Goal: Task Accomplishment & Management: Manage account settings

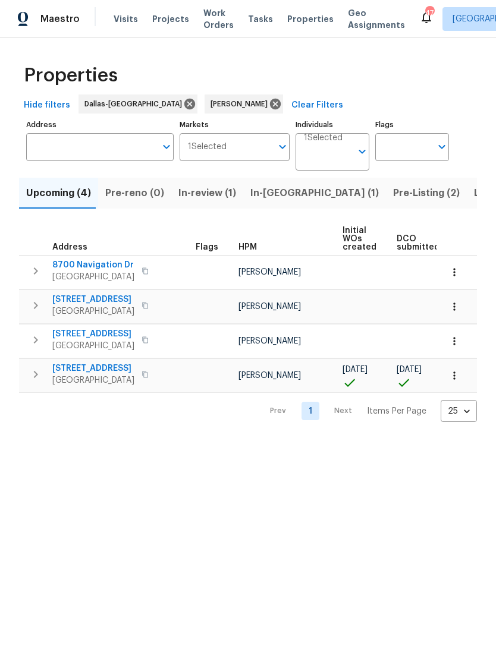
click at [419, 20] on icon at bounding box center [426, 17] width 14 height 14
click at [86, 375] on span "[STREET_ADDRESS]" at bounding box center [93, 369] width 82 height 12
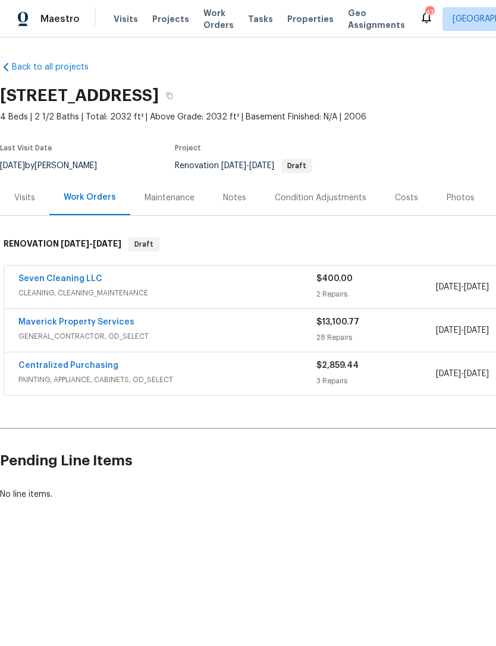
click at [206, 19] on span "Work Orders" at bounding box center [218, 19] width 30 height 24
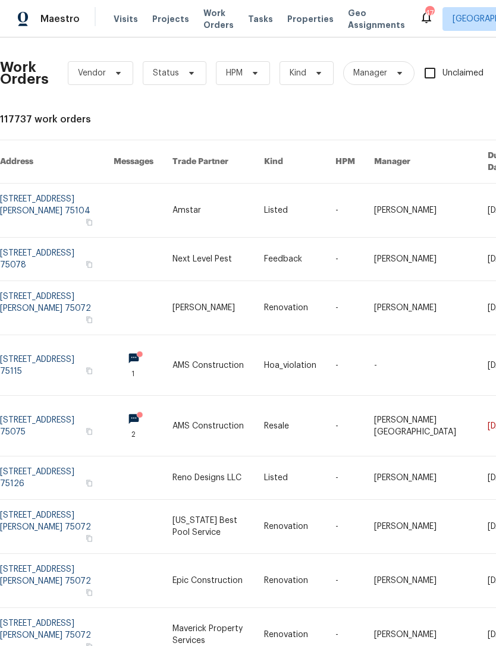
click at [210, 18] on span "Work Orders" at bounding box center [218, 19] width 30 height 24
click at [196, 77] on span "Status" at bounding box center [175, 73] width 64 height 24
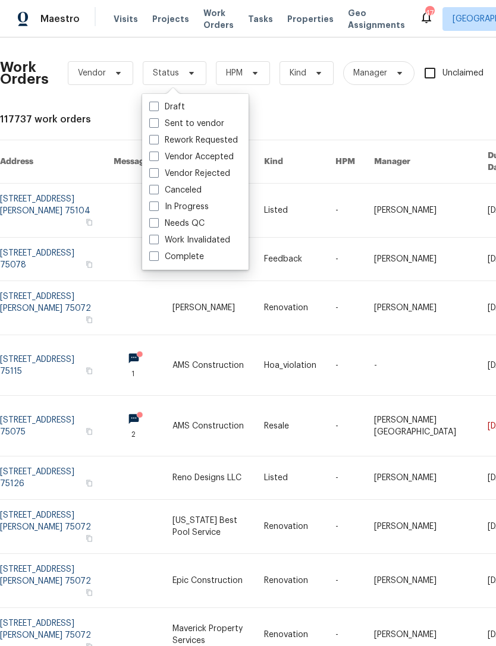
click at [212, 225] on div "Needs QC" at bounding box center [195, 223] width 99 height 17
click at [172, 225] on label "Needs QC" at bounding box center [176, 224] width 55 height 12
click at [157, 225] on input "Needs QC" at bounding box center [153, 222] width 8 height 8
checkbox input "true"
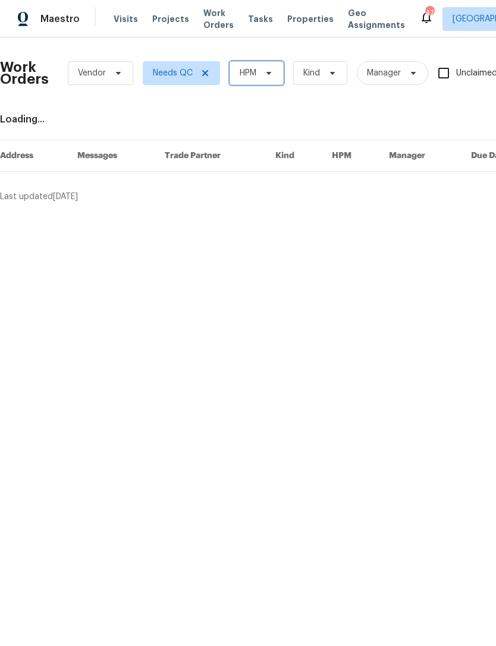
click at [254, 76] on span "HPM" at bounding box center [248, 73] width 17 height 12
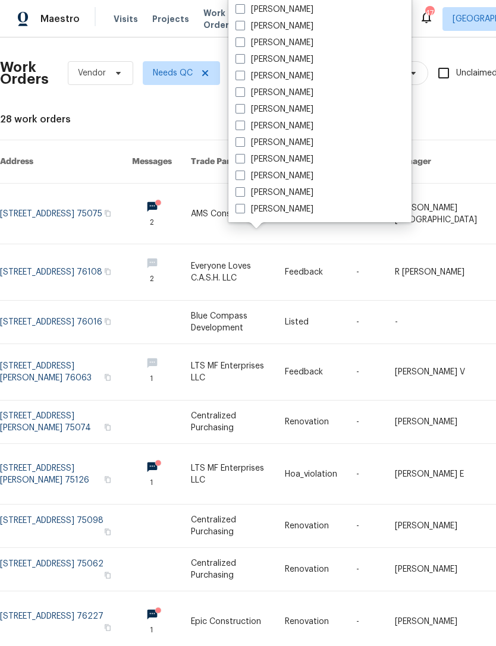
scroll to position [663, 0]
click at [252, 93] on label "[PERSON_NAME]" at bounding box center [274, 93] width 78 height 12
click at [243, 93] on input "[PERSON_NAME]" at bounding box center [239, 91] width 8 height 8
checkbox input "true"
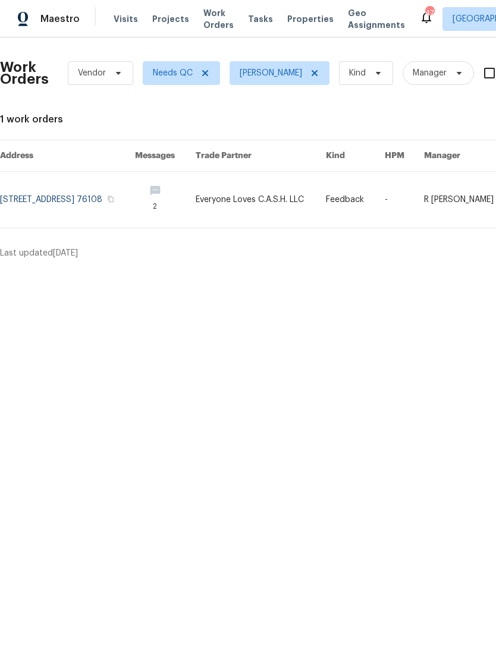
click at [36, 196] on link at bounding box center [67, 200] width 135 height 56
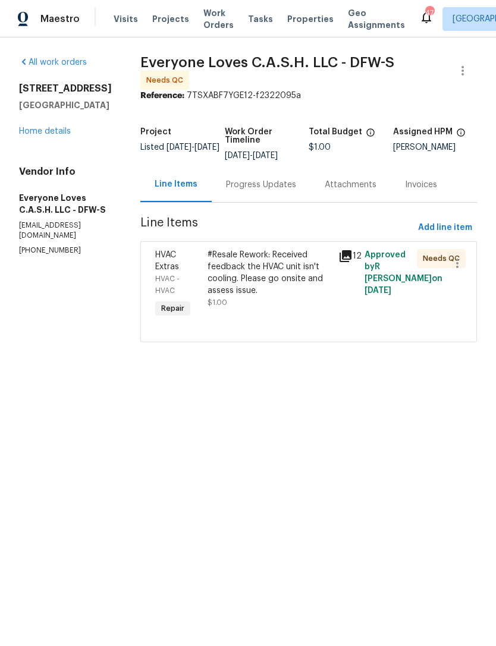
click at [351, 260] on icon at bounding box center [345, 256] width 12 height 12
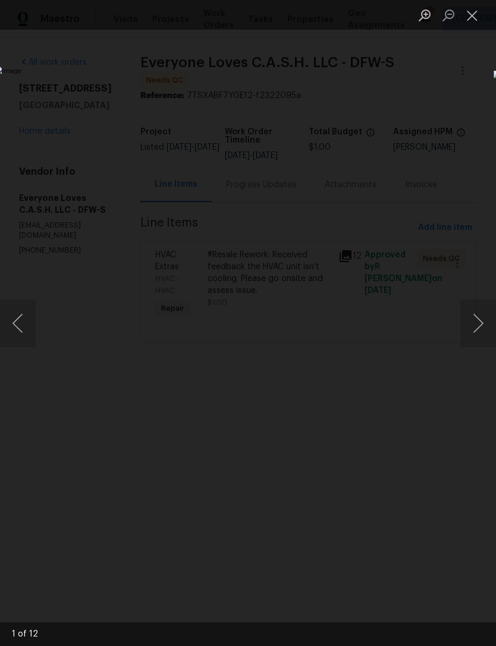
click at [469, 326] on button "Next image" at bounding box center [478, 324] width 36 height 48
click at [474, 322] on button "Next image" at bounding box center [478, 324] width 36 height 48
click at [469, 315] on button "Next image" at bounding box center [478, 324] width 36 height 48
click at [470, 314] on button "Next image" at bounding box center [478, 324] width 36 height 48
click at [467, 18] on button "Close lightbox" at bounding box center [472, 15] width 24 height 21
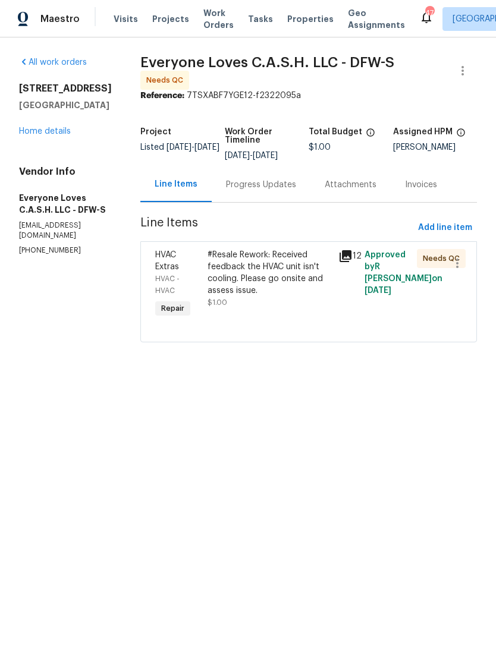
click at [291, 191] on div "Progress Updates" at bounding box center [261, 185] width 70 height 12
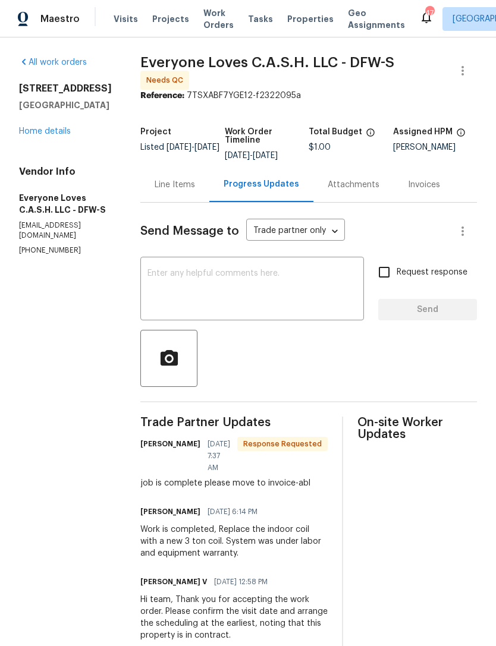
click at [40, 130] on link "Home details" at bounding box center [45, 131] width 52 height 8
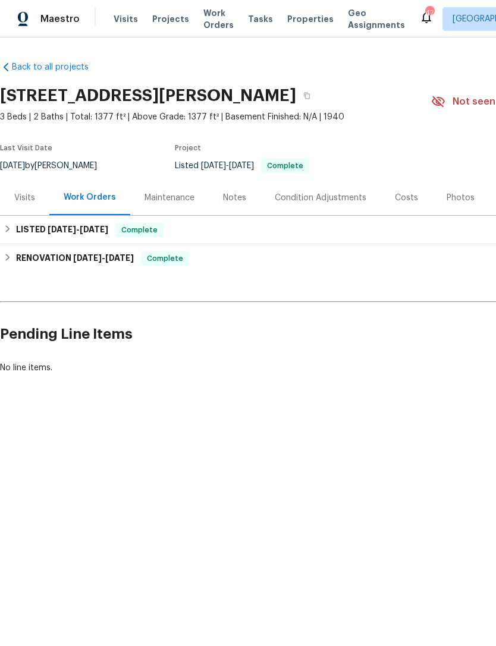
click at [126, 17] on span "Visits" at bounding box center [126, 19] width 24 height 12
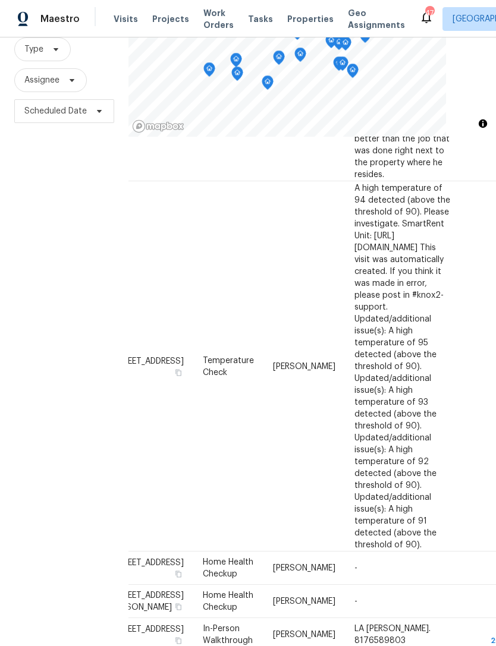
scroll to position [38, 0]
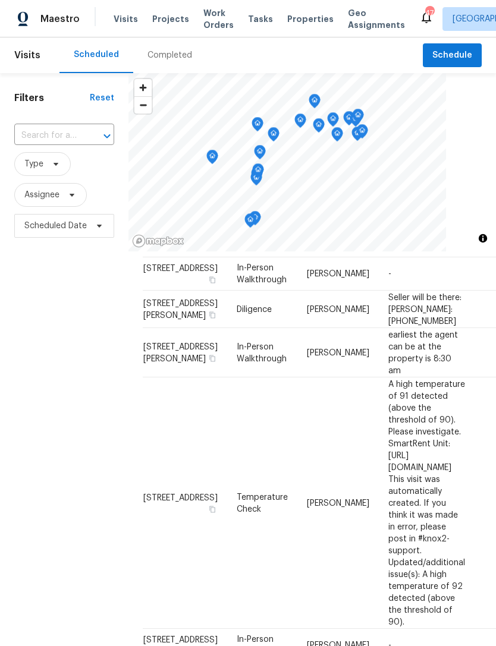
scroll to position [609, 0]
click at [43, 193] on span "Assignee" at bounding box center [41, 195] width 35 height 12
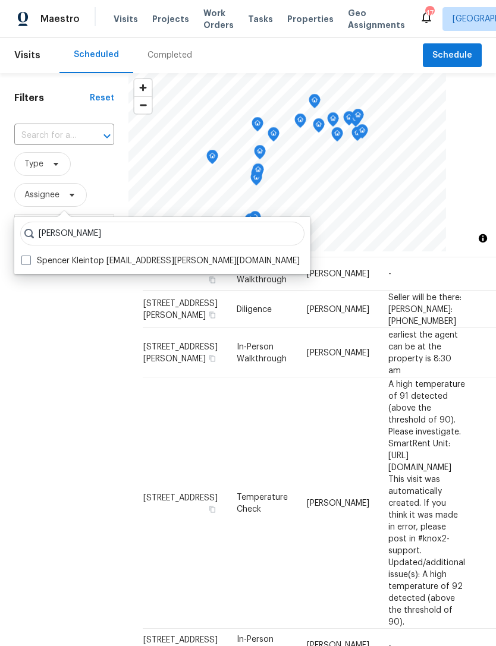
type input "Spencer kleintop"
click at [34, 266] on label "Spencer Kleintop spencer.kleintop@opendoor.com" at bounding box center [160, 261] width 278 height 12
click at [29, 263] on input "Spencer Kleintop spencer.kleintop@opendoor.com" at bounding box center [25, 259] width 8 height 8
checkbox input "true"
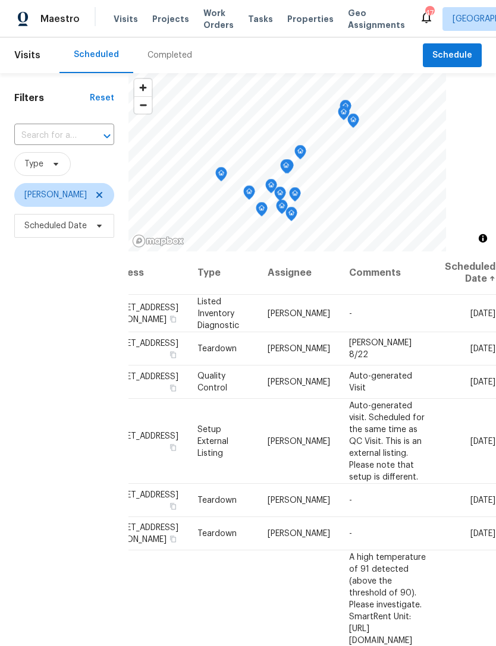
scroll to position [0, 106]
click at [0, 0] on icon at bounding box center [0, 0] width 0 height 0
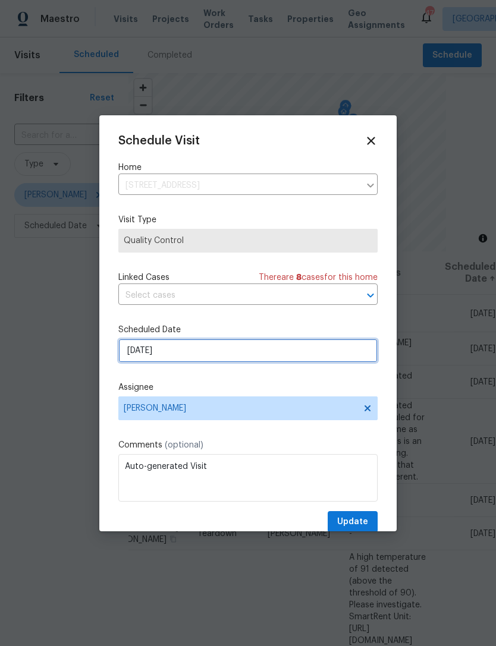
click at [289, 348] on input "8/22/2025" at bounding box center [247, 351] width 259 height 24
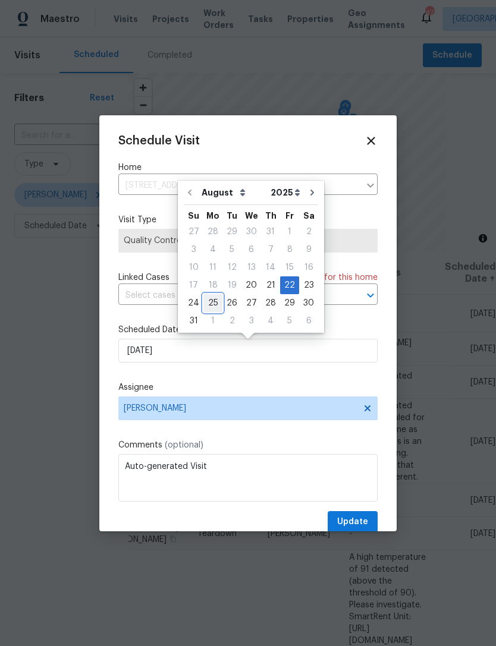
click at [214, 303] on div "25" at bounding box center [212, 303] width 19 height 17
type input "8/25/2025"
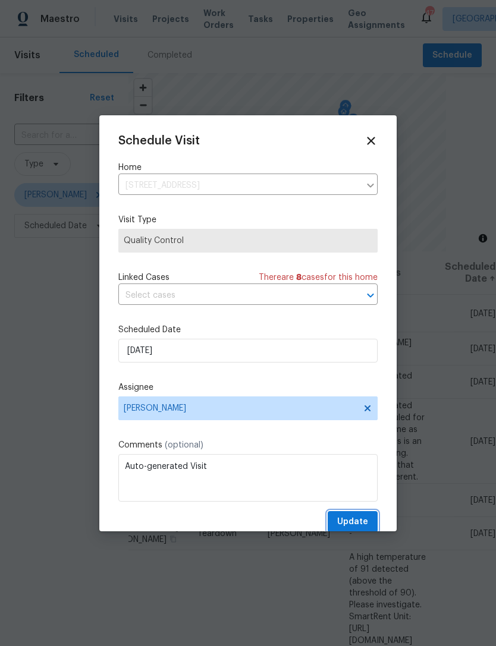
click at [367, 516] on button "Update" at bounding box center [353, 522] width 50 height 22
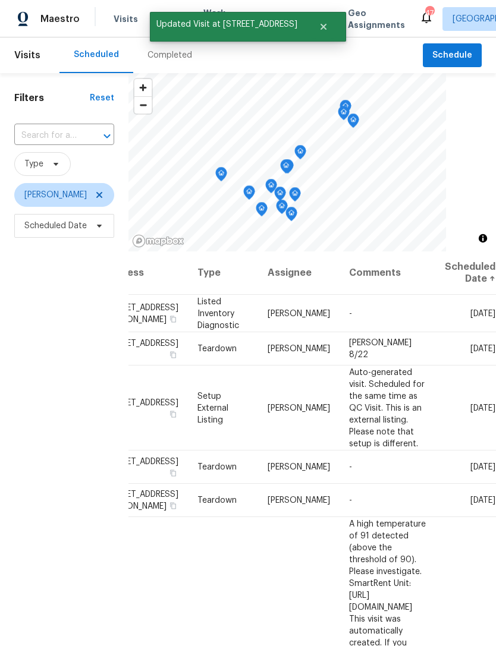
click at [0, 0] on icon at bounding box center [0, 0] width 0 height 0
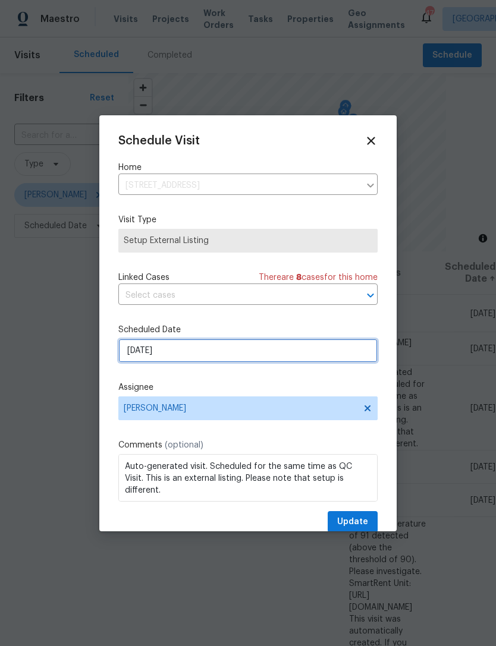
click at [240, 356] on input "8/22/2025" at bounding box center [247, 351] width 259 height 24
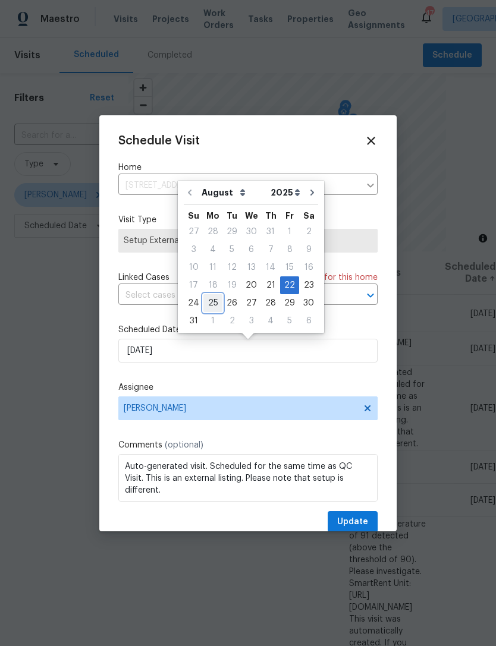
click at [213, 303] on div "25" at bounding box center [212, 303] width 19 height 17
type input "8/25/2025"
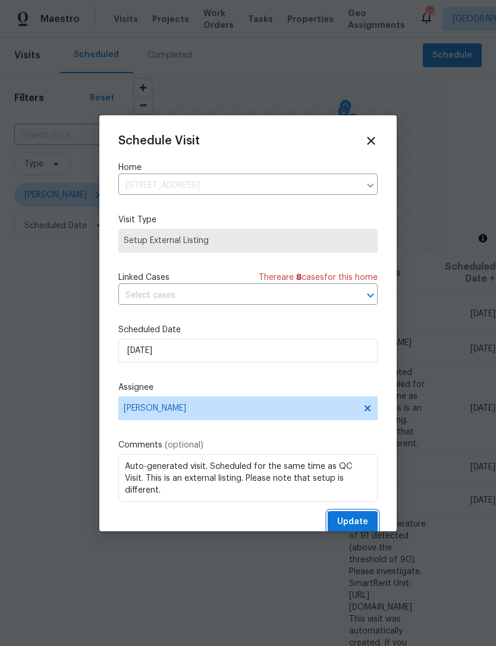
click at [363, 519] on span "Update" at bounding box center [352, 522] width 31 height 15
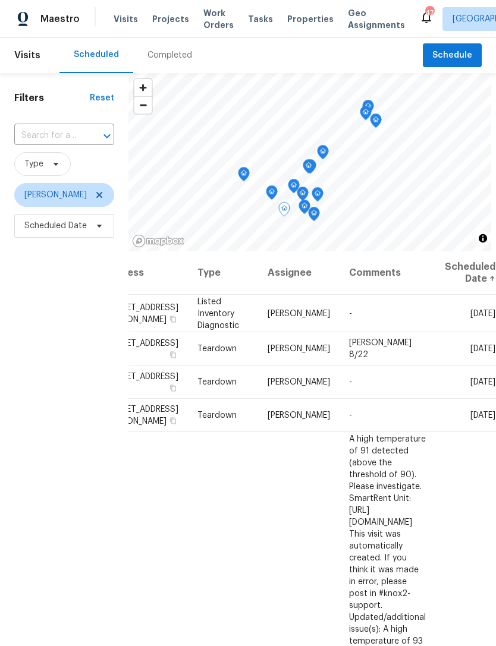
click at [0, 0] on icon at bounding box center [0, 0] width 0 height 0
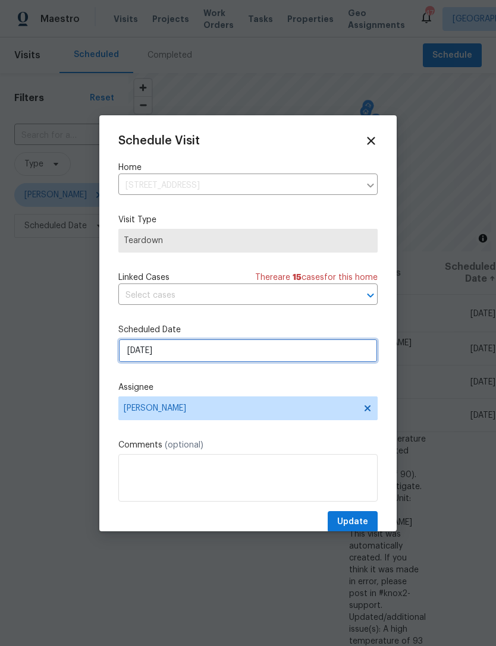
click at [259, 361] on input "8/24/2025" at bounding box center [247, 351] width 259 height 24
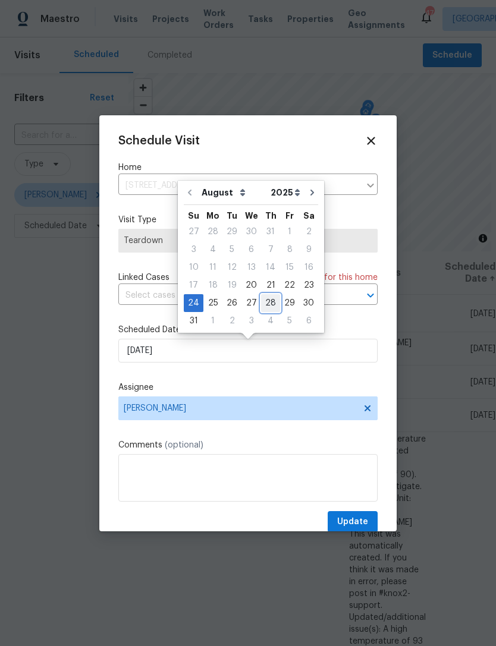
click at [269, 304] on div "28" at bounding box center [270, 303] width 19 height 17
type input "8/28/2025"
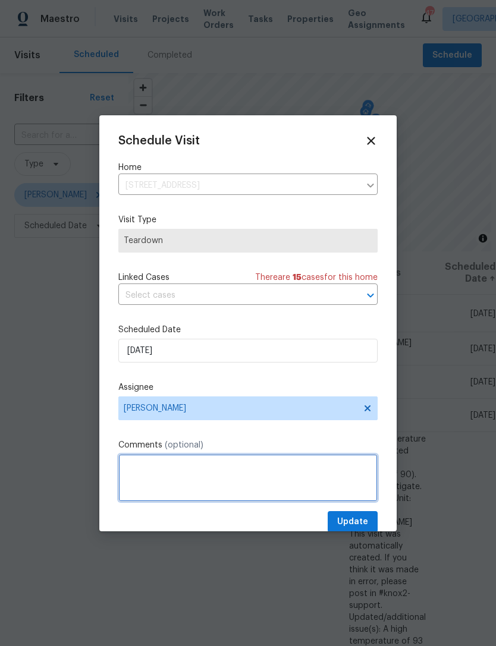
click at [260, 461] on textarea at bounding box center [247, 478] width 259 height 48
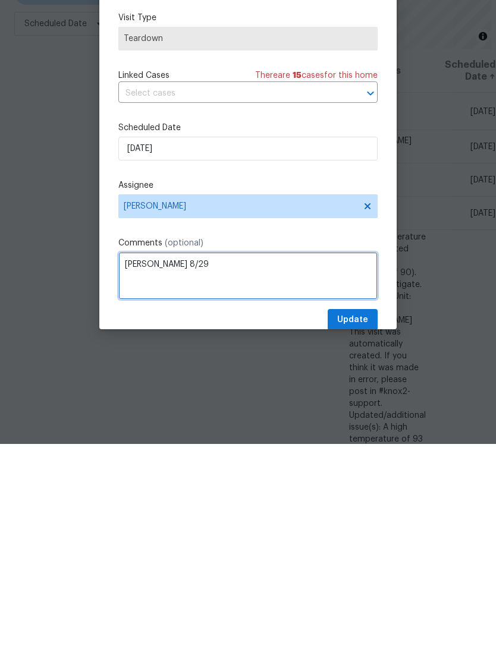
type textarea "COE 8/29"
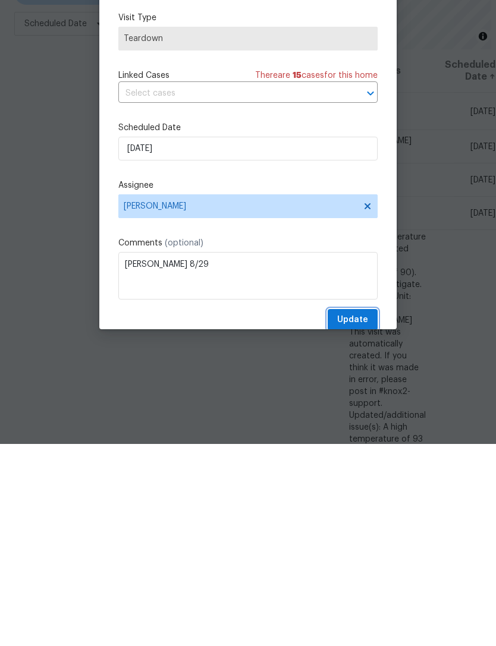
click at [363, 515] on span "Update" at bounding box center [352, 522] width 31 height 15
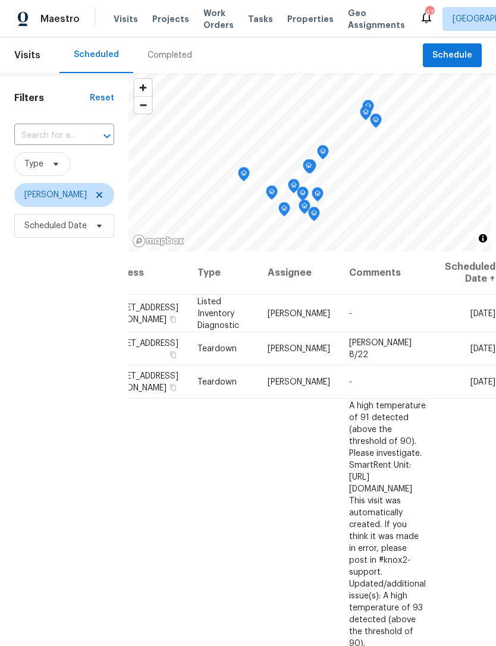
scroll to position [0, 106]
click at [0, 0] on icon at bounding box center [0, 0] width 0 height 0
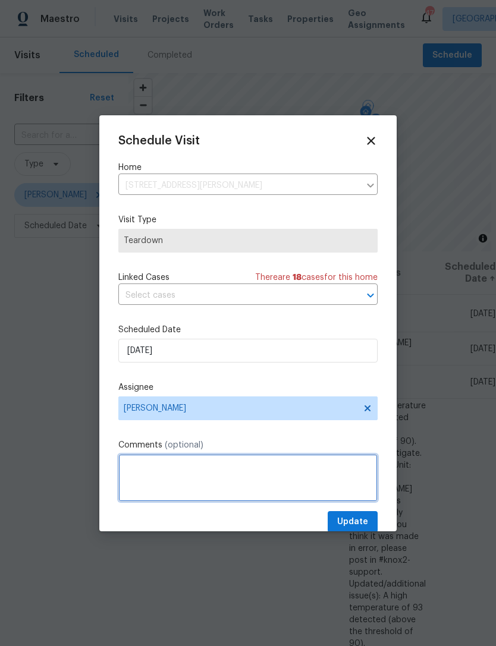
click at [256, 471] on textarea at bounding box center [247, 478] width 259 height 48
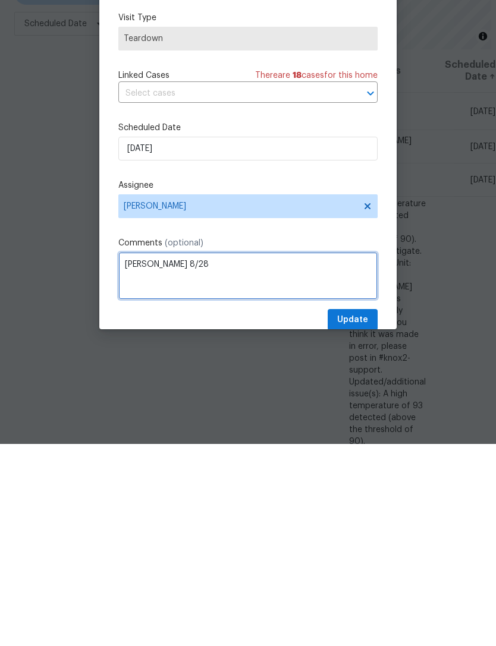
type textarea "COE 8/28"
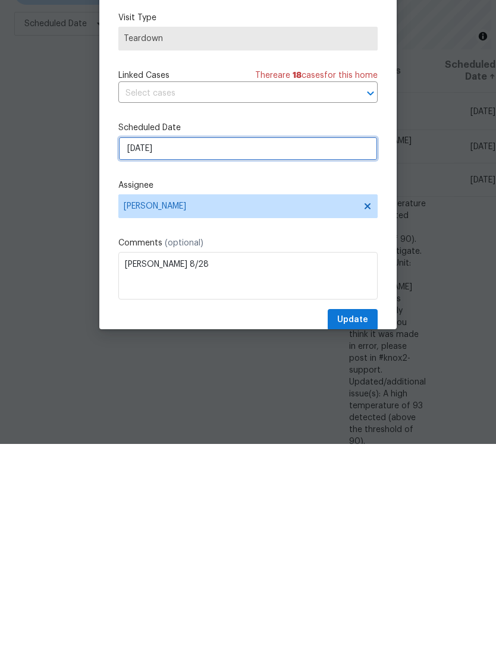
click at [322, 339] on input "8/24/2025" at bounding box center [247, 351] width 259 height 24
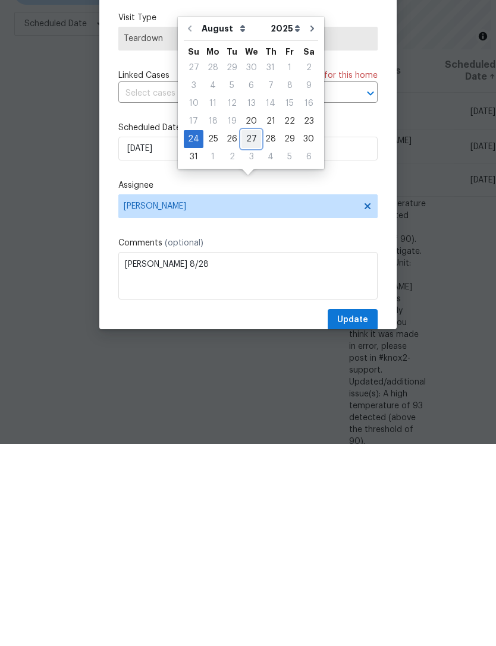
click at [251, 333] on div "27" at bounding box center [251, 341] width 20 height 17
type input "8/27/2025"
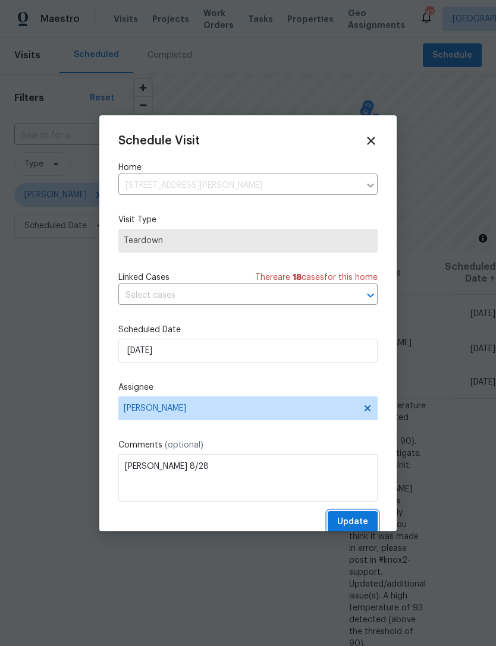
click at [369, 523] on button "Update" at bounding box center [353, 522] width 50 height 22
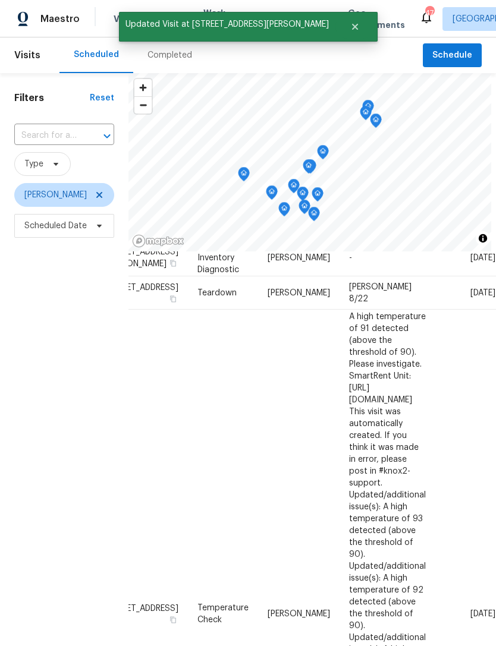
scroll to position [56, 106]
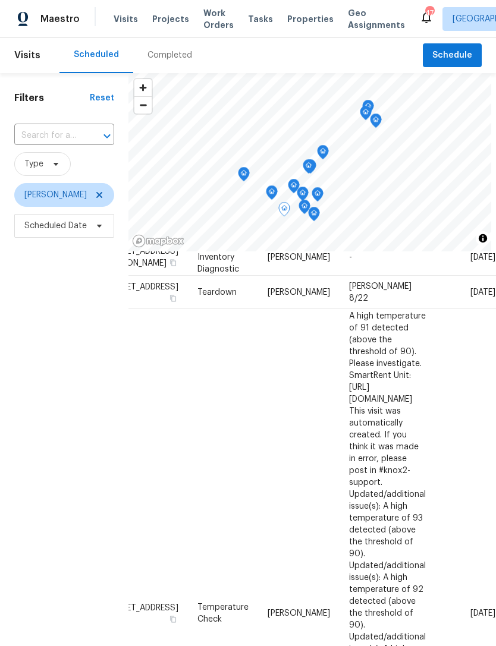
click at [0, 0] on icon at bounding box center [0, 0] width 0 height 0
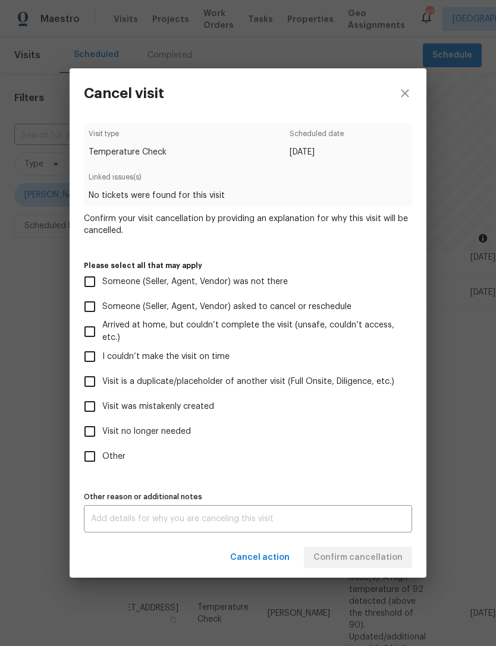
click at [92, 435] on input "Visit no longer needed" at bounding box center [89, 431] width 25 height 25
checkbox input "true"
click at [325, 452] on label "Other" at bounding box center [239, 456] width 325 height 25
click at [102, 452] on input "Other" at bounding box center [89, 456] width 25 height 25
click at [283, 522] on textarea at bounding box center [248, 519] width 314 height 8
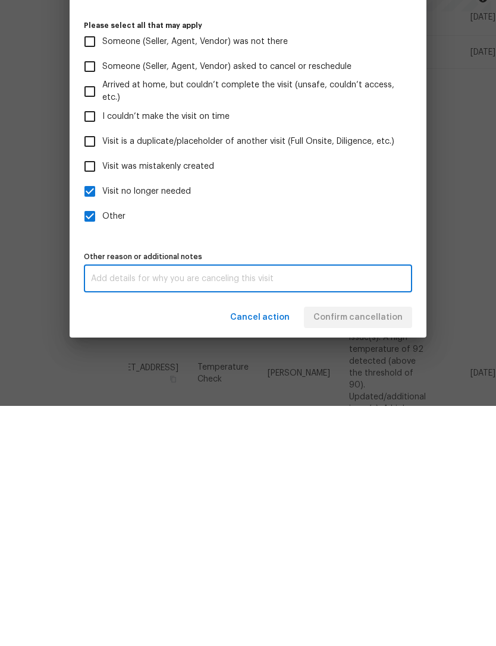
click at [85, 444] on input "Other" at bounding box center [89, 456] width 25 height 25
checkbox input "false"
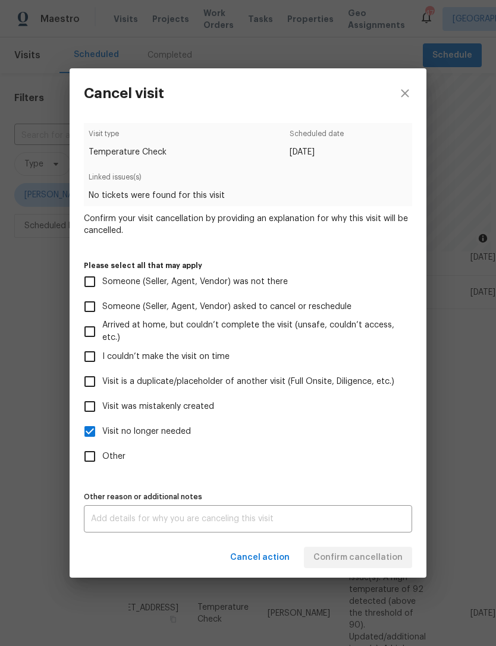
click at [286, 486] on div "Visit type Temperature Check Scheduled date 8/25/2025 Linked issues(s) No ticke…" at bounding box center [248, 328] width 328 height 410
click at [289, 517] on textarea at bounding box center [248, 519] width 314 height 8
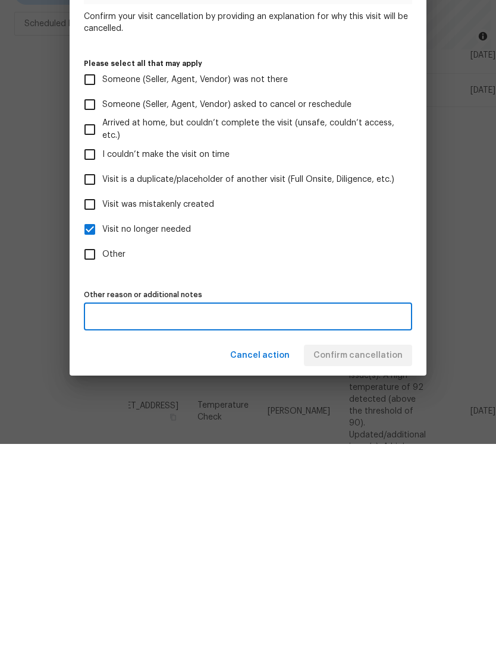
click at [92, 444] on input "Other" at bounding box center [89, 456] width 25 height 25
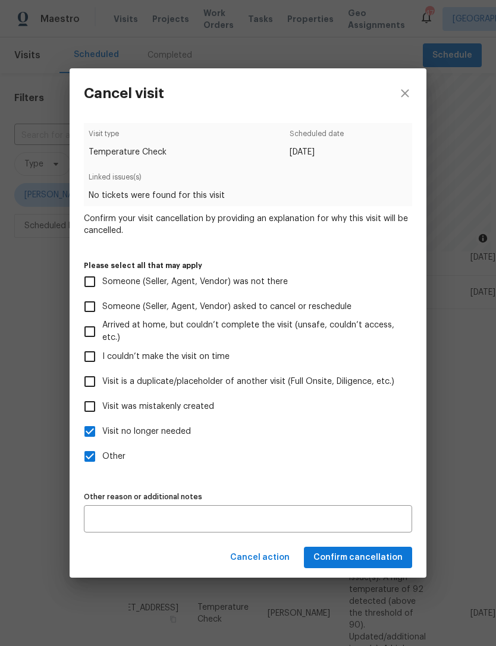
click at [90, 454] on input "Other" at bounding box center [89, 456] width 25 height 25
checkbox input "false"
click at [384, 562] on span "Confirm cancellation" at bounding box center [357, 558] width 89 height 15
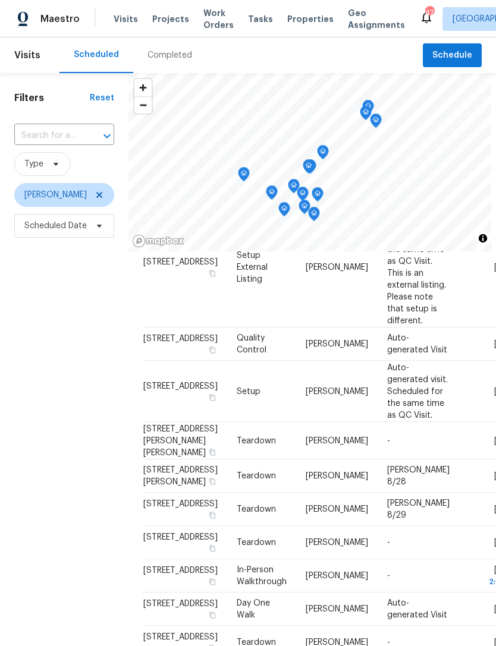
scroll to position [300, 0]
click at [0, 0] on icon at bounding box center [0, 0] width 0 height 0
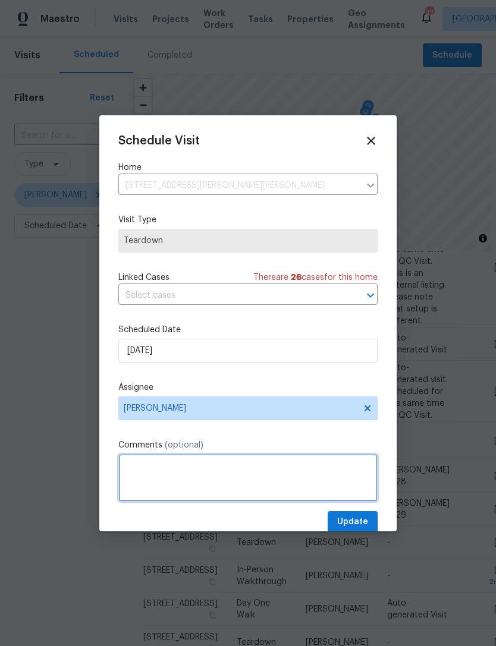
click at [245, 464] on textarea at bounding box center [247, 478] width 259 height 48
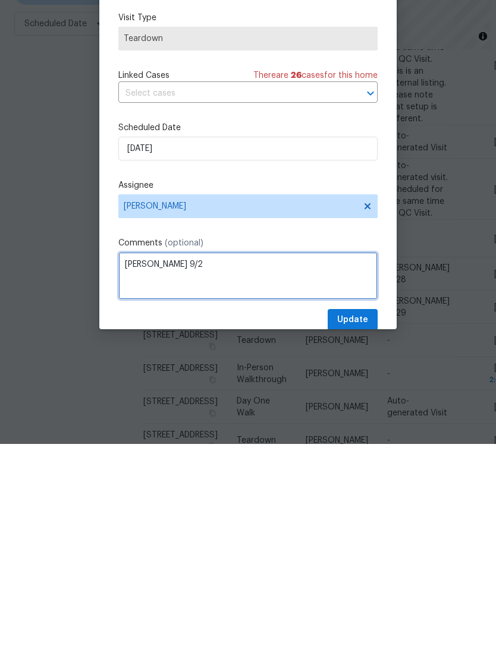
type textarea "COE 9/2"
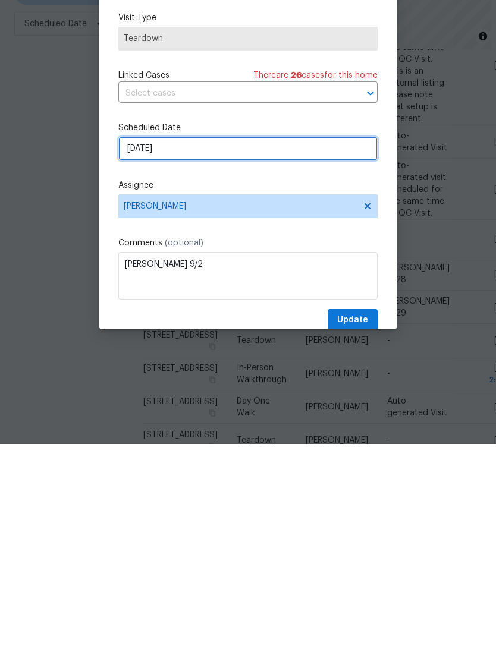
click at [293, 339] on input "8/27/2025" at bounding box center [247, 351] width 259 height 24
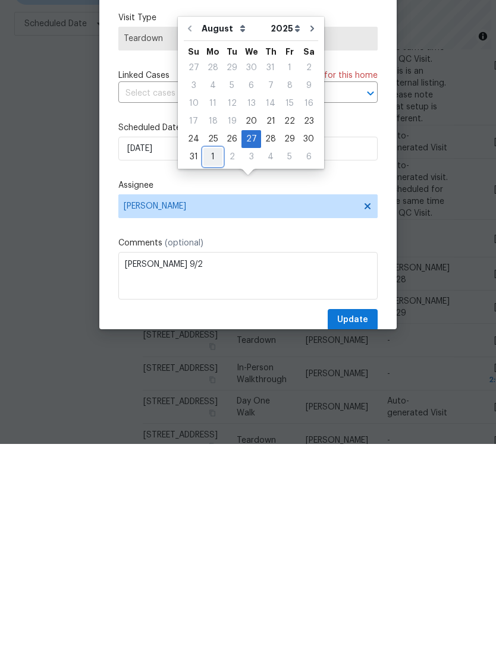
click at [214, 351] on div "1" at bounding box center [212, 359] width 19 height 17
type input "9/1/2025"
select select "8"
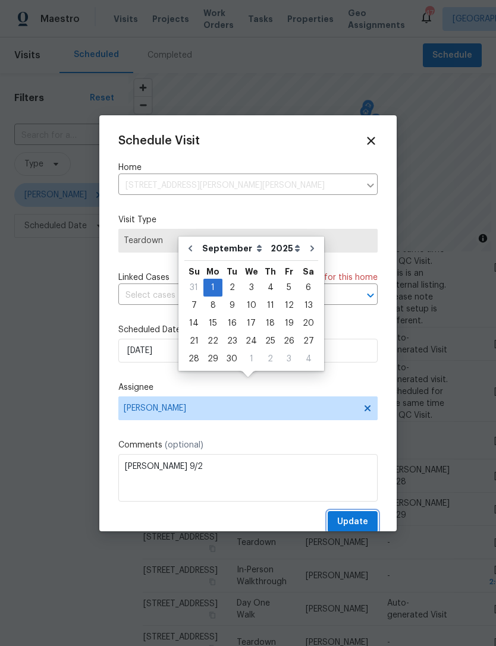
click at [358, 520] on span "Update" at bounding box center [352, 522] width 31 height 15
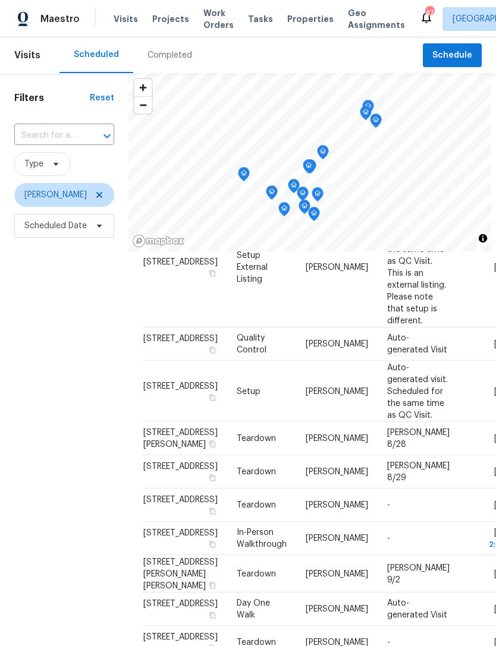
scroll to position [280, 0]
click at [0, 0] on icon at bounding box center [0, 0] width 0 height 0
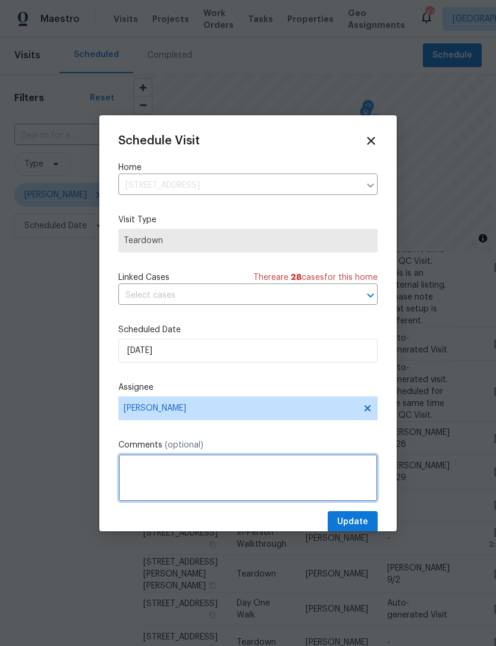
click at [283, 467] on textarea at bounding box center [247, 478] width 259 height 48
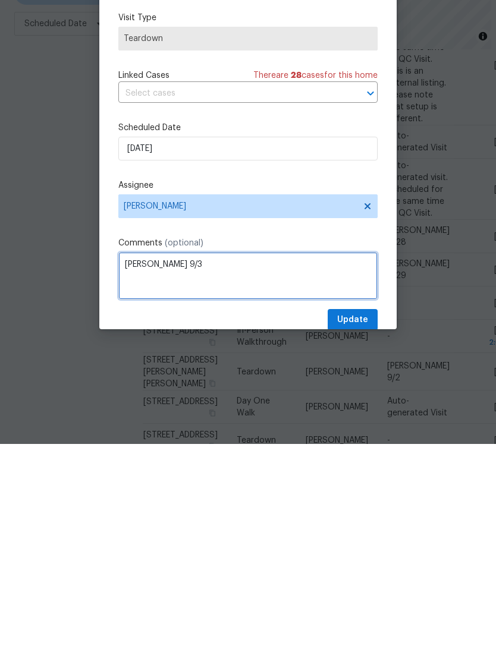
type textarea "COE 9/3"
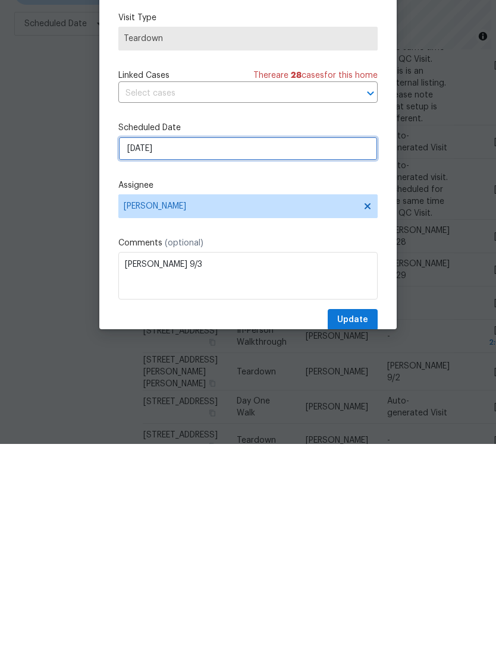
click at [303, 339] on input "8/28/2025" at bounding box center [247, 351] width 259 height 24
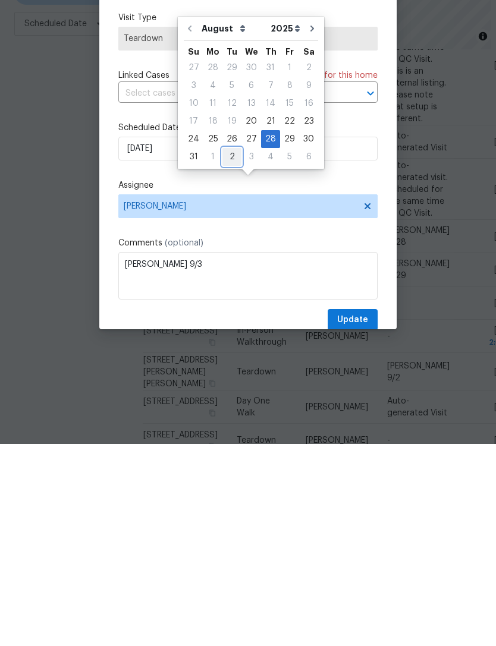
click at [231, 351] on div "2" at bounding box center [231, 359] width 19 height 17
type input "9/2/2025"
select select "8"
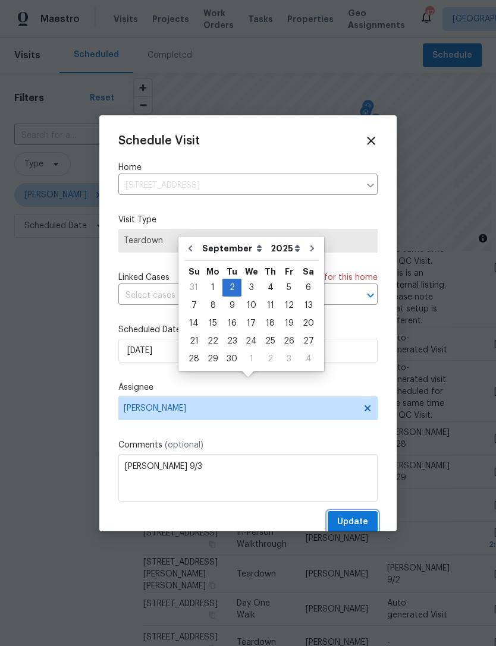
click at [358, 526] on span "Update" at bounding box center [352, 522] width 31 height 15
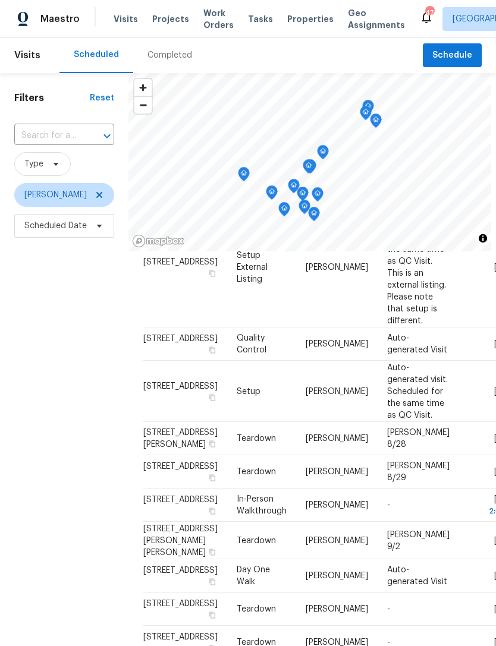
scroll to position [401, 0]
click at [0, 0] on icon at bounding box center [0, 0] width 0 height 0
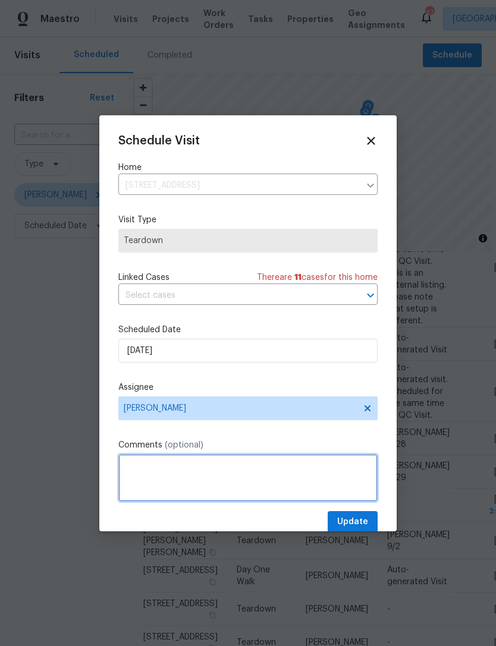
click at [280, 468] on textarea at bounding box center [247, 478] width 259 height 48
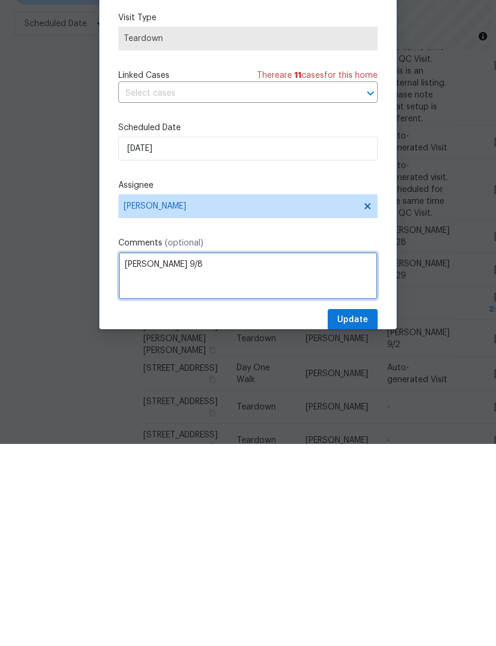
type textarea "COE 9/8"
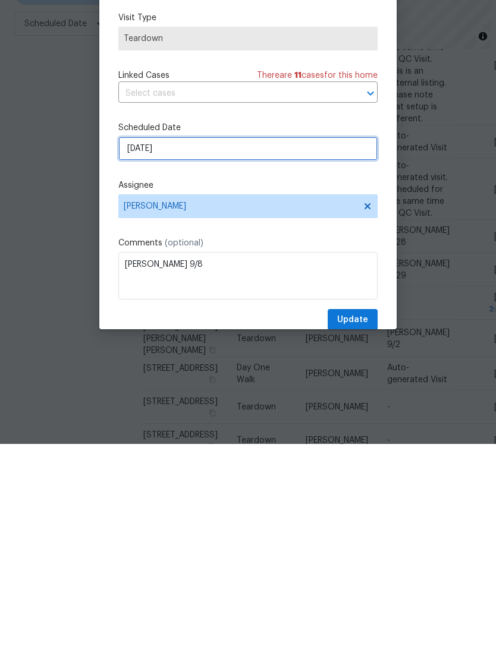
click at [325, 339] on input "9/2/2025" at bounding box center [247, 351] width 259 height 24
select select "8"
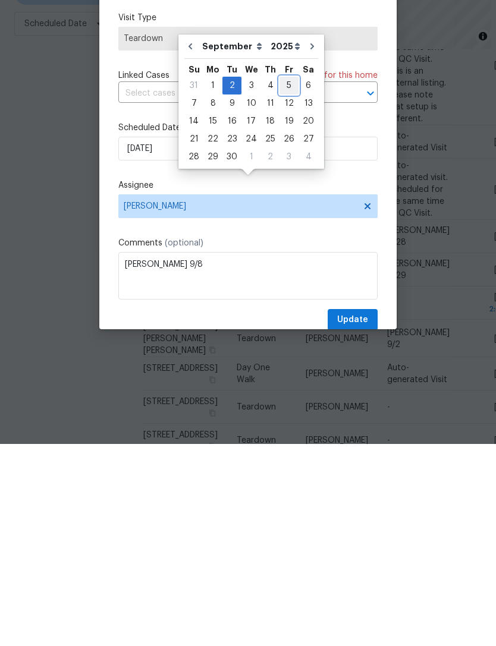
click at [288, 279] on div "5" at bounding box center [288, 287] width 19 height 17
type input "9/5/2025"
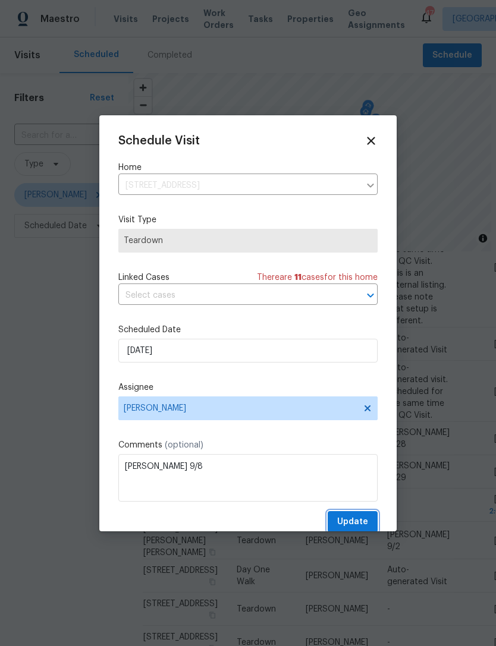
click at [368, 521] on button "Update" at bounding box center [353, 522] width 50 height 22
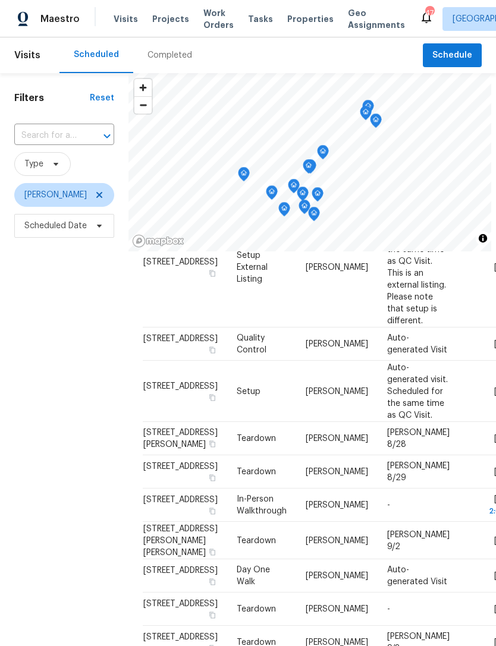
scroll to position [413, 0]
click at [0, 0] on icon at bounding box center [0, 0] width 0 height 0
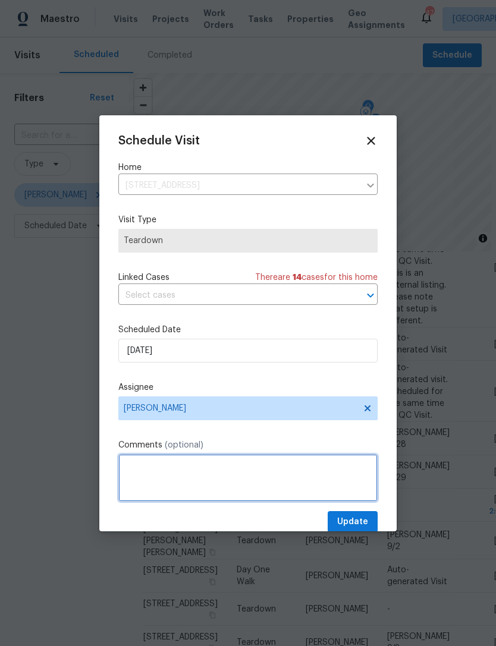
click at [256, 470] on textarea at bounding box center [247, 478] width 259 height 48
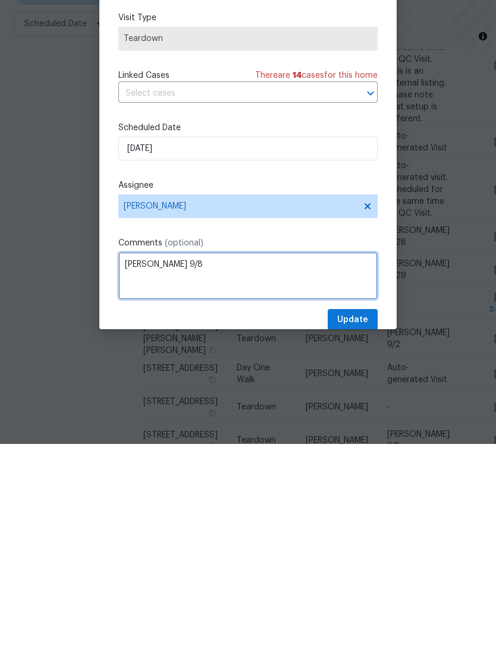
type textarea "COE 9/8"
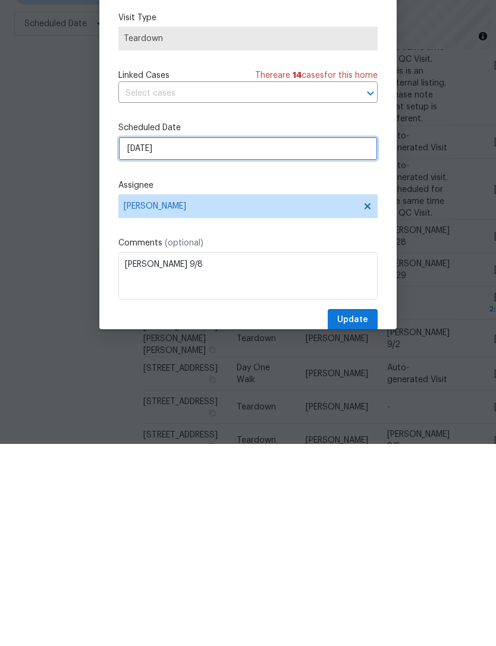
click at [314, 339] on input "9/2/2025" at bounding box center [247, 351] width 259 height 24
select select "8"
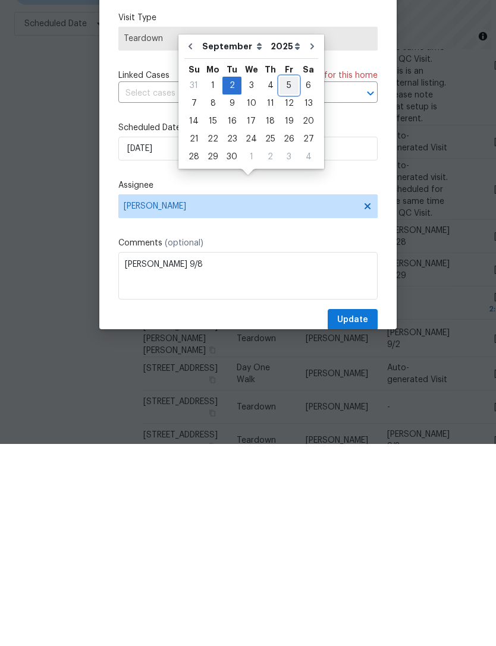
click at [292, 279] on div "5" at bounding box center [288, 287] width 19 height 17
type input "9/5/2025"
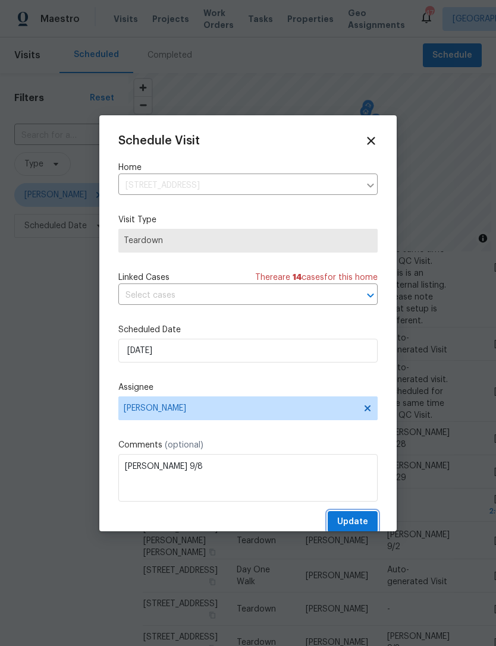
click at [360, 520] on span "Update" at bounding box center [352, 522] width 31 height 15
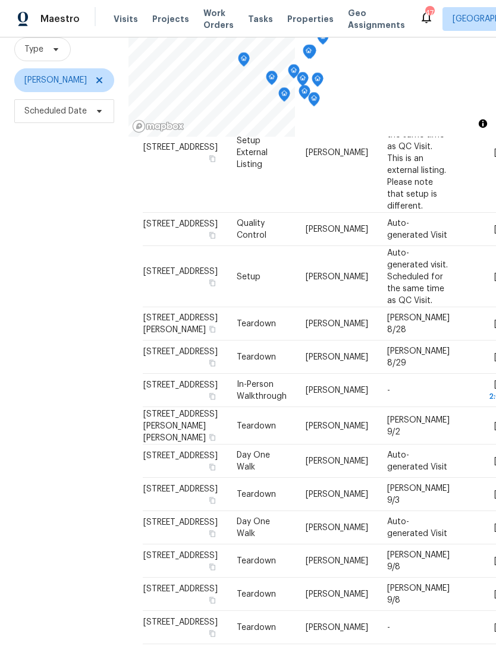
scroll to position [378, 0]
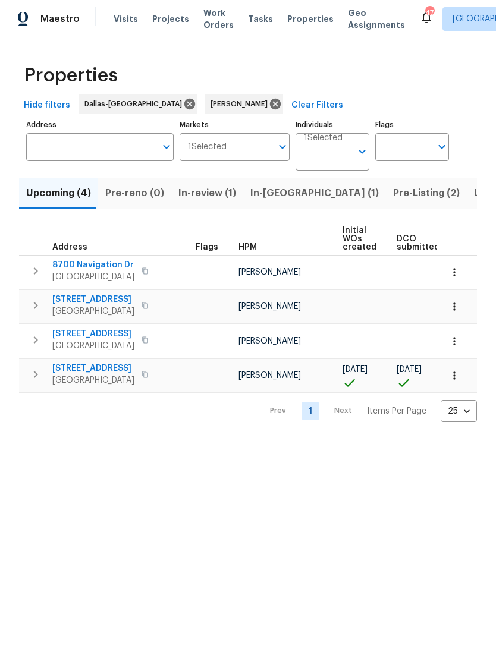
click at [457, 381] on icon "button" at bounding box center [454, 376] width 12 height 12
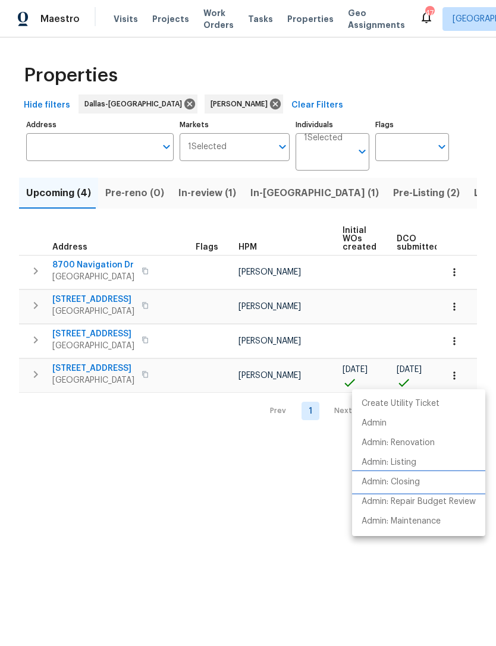
click at [410, 480] on p "Admin: Closing" at bounding box center [390, 482] width 58 height 12
click at [297, 475] on div at bounding box center [248, 323] width 496 height 646
